Goal: Task Accomplishment & Management: Complete application form

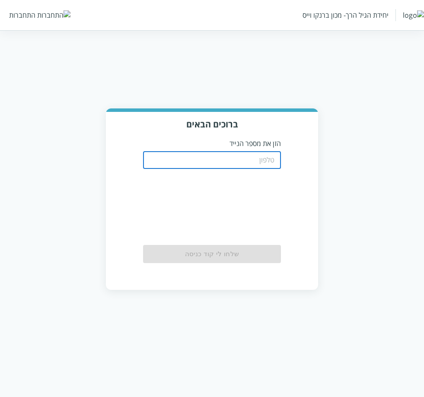
type input "0556789933"
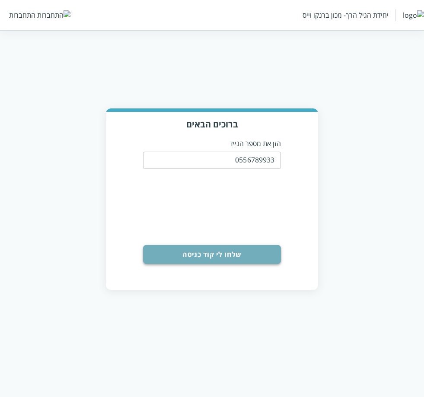
click at [201, 249] on button "שלחו לי קוד כניסה" at bounding box center [211, 254] width 137 height 19
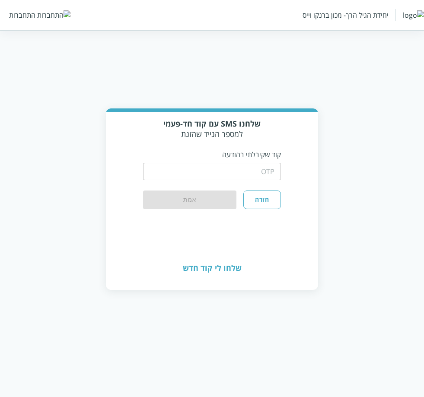
click at [230, 166] on input "string" at bounding box center [211, 171] width 137 height 17
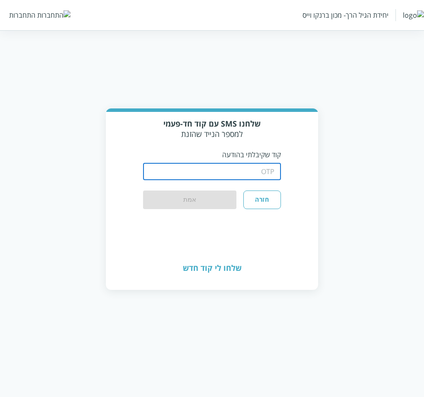
type input "1234"
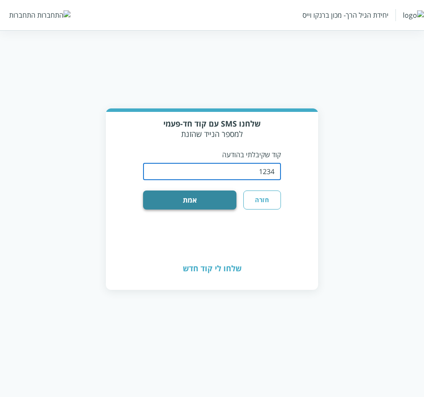
click at [203, 205] on button "אמת" at bounding box center [189, 200] width 93 height 19
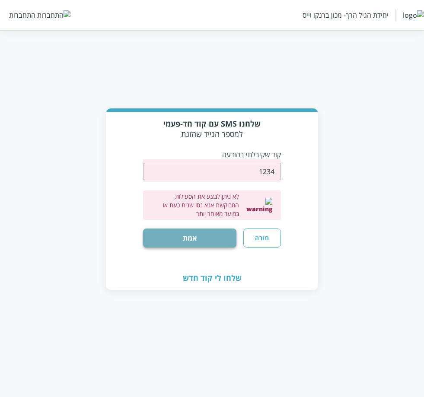
click at [210, 236] on button "אמת" at bounding box center [189, 238] width 93 height 19
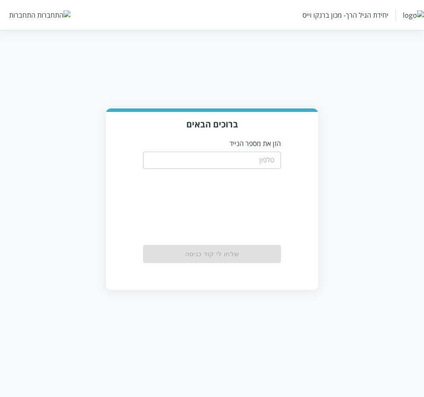
click at [236, 160] on input "tel" at bounding box center [211, 160] width 137 height 17
type input "0556789933"
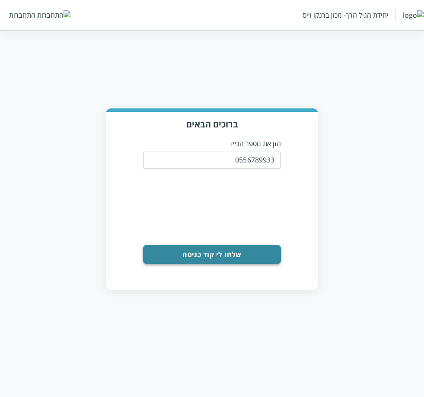
click at [233, 257] on button "שלחו לי קוד כניסה" at bounding box center [211, 254] width 137 height 19
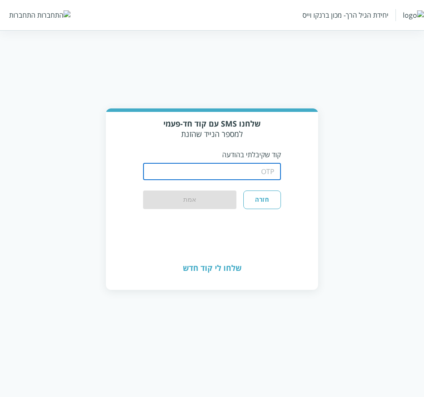
click at [242, 170] on input "string" at bounding box center [211, 171] width 137 height 17
type input "1234"
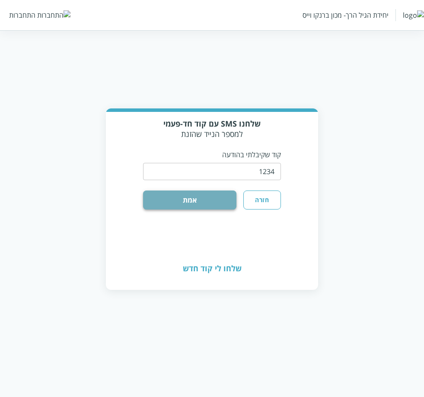
click at [219, 203] on button "אמת" at bounding box center [189, 200] width 93 height 19
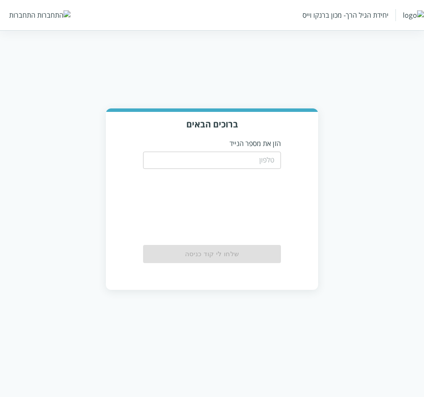
drag, startPoint x: 217, startPoint y: 161, endPoint x: 217, endPoint y: 167, distance: 6.1
click at [217, 161] on input "tel" at bounding box center [211, 160] width 137 height 17
click at [258, 160] on input "0556789933" at bounding box center [211, 160] width 137 height 17
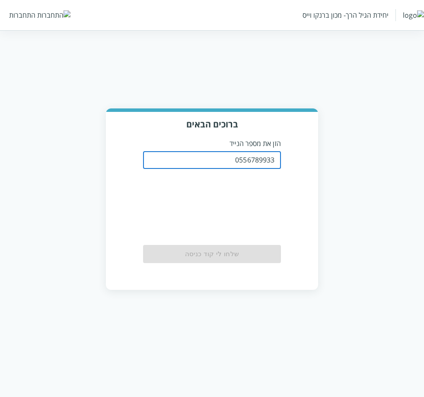
click at [258, 161] on input "0556789933" at bounding box center [211, 160] width 137 height 17
click at [244, 162] on input "0556789933" at bounding box center [211, 160] width 137 height 17
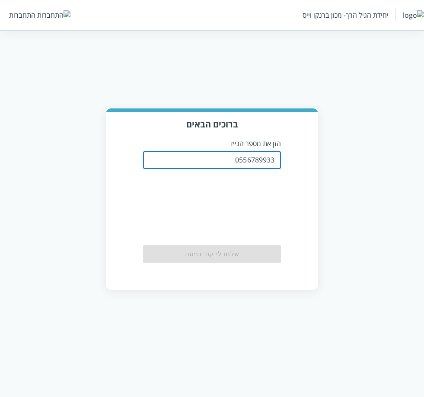
click at [244, 162] on input "0556789933" at bounding box center [211, 160] width 137 height 17
click at [252, 161] on input "0556789933" at bounding box center [211, 160] width 137 height 17
click at [249, 161] on input "0556789933" at bounding box center [211, 160] width 137 height 17
click at [242, 163] on input "0556789933" at bounding box center [211, 160] width 137 height 17
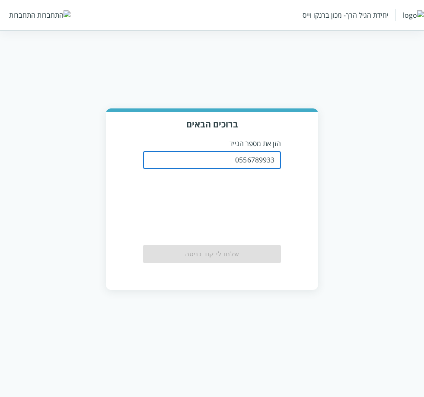
click at [247, 161] on input "0556789933" at bounding box center [211, 160] width 137 height 17
paste input "83245535"
type input "0583245535"
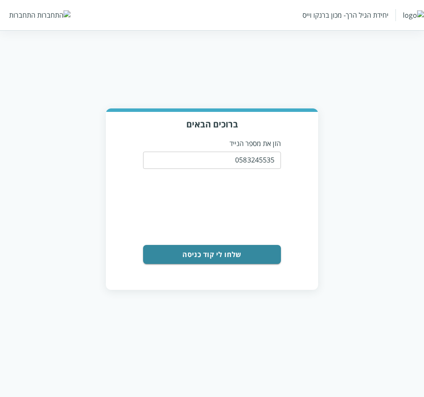
click at [203, 251] on button "שלחו לי קוד כניסה" at bounding box center [211, 254] width 137 height 19
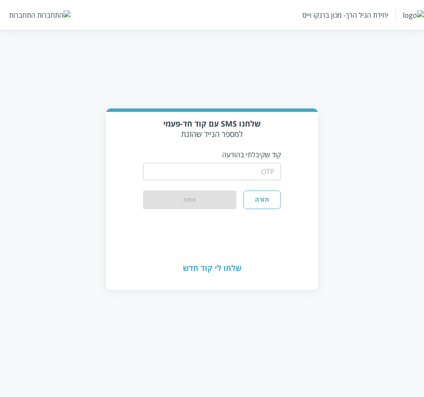
click at [210, 172] on input "string" at bounding box center [211, 171] width 137 height 17
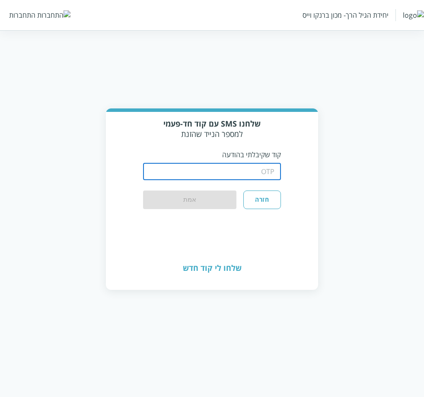
type input "1234"
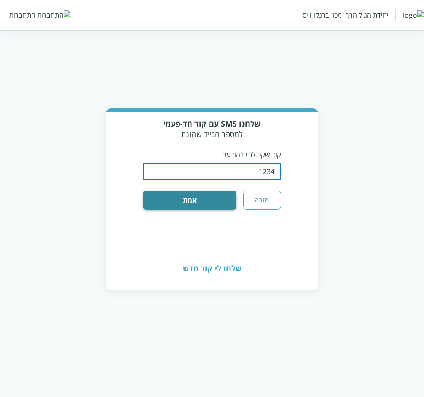
click at [197, 197] on button "אמת" at bounding box center [189, 200] width 93 height 19
